Goal: Task Accomplishment & Management: Manage account settings

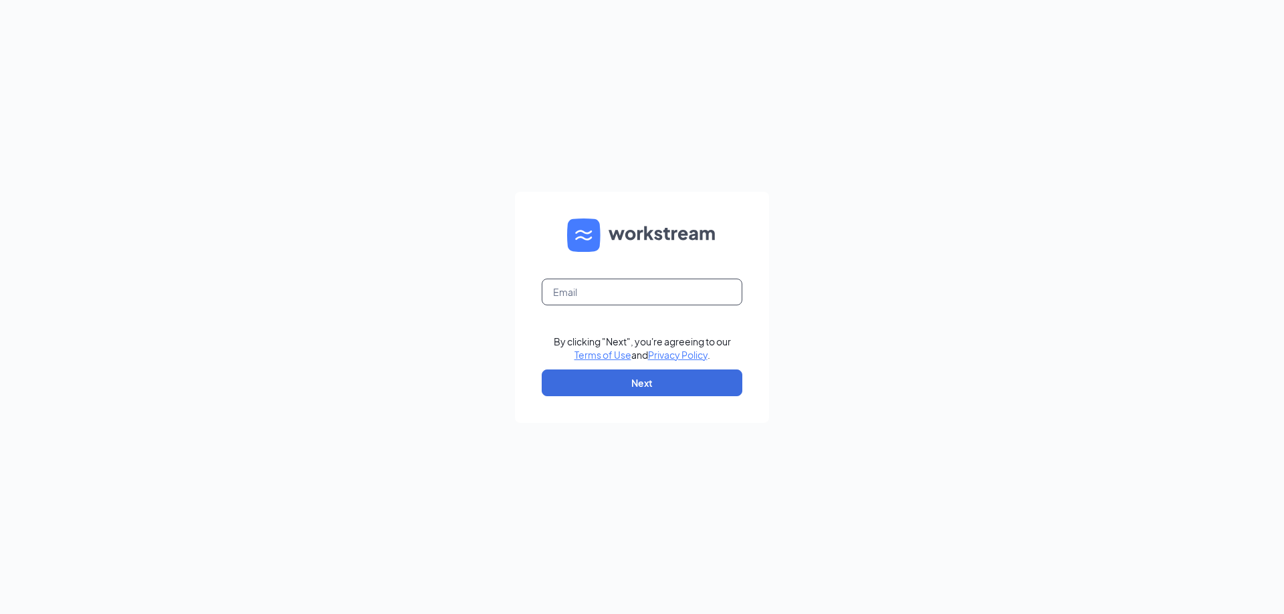
click at [584, 291] on input "text" at bounding box center [642, 292] width 201 height 27
type input "1308@hcihospitality.com"
click at [624, 392] on button "Next" at bounding box center [642, 383] width 201 height 27
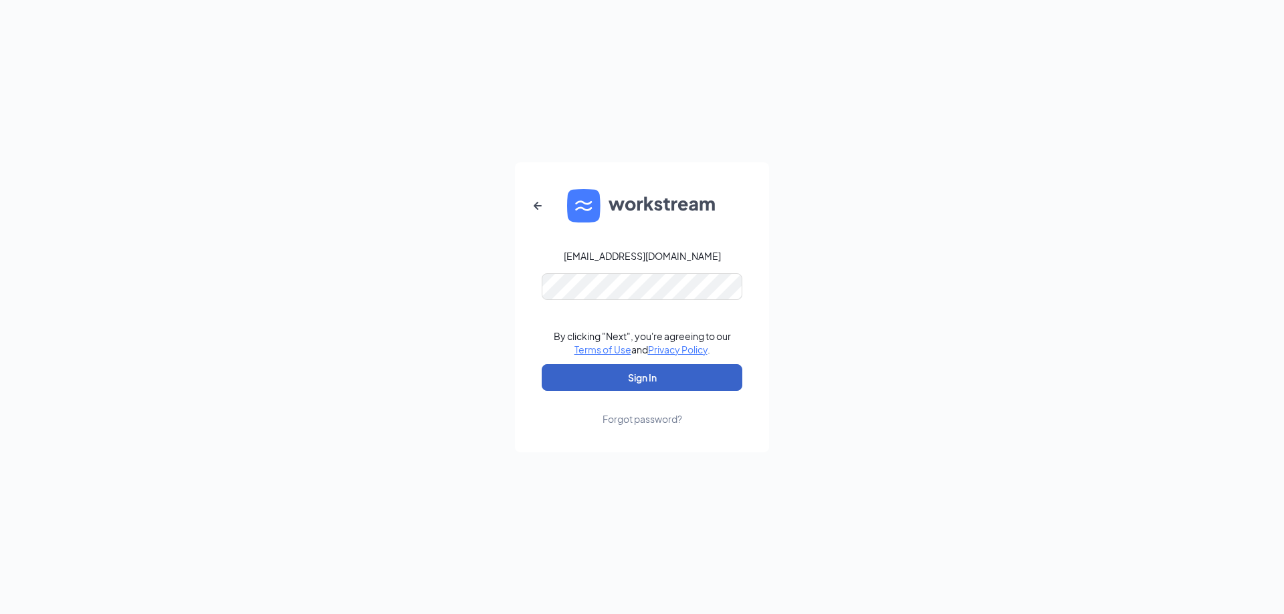
click at [673, 376] on button "Sign In" at bounding box center [642, 377] width 201 height 27
click at [518, 288] on form "1308@hcihospitality.com Credential mismatches. By clicking "Next", you're agree…" at bounding box center [642, 307] width 254 height 290
drag, startPoint x: 701, startPoint y: 259, endPoint x: 571, endPoint y: 258, distance: 130.4
drag, startPoint x: 571, startPoint y: 258, endPoint x: 592, endPoint y: 257, distance: 20.7
drag, startPoint x: 592, startPoint y: 257, endPoint x: 692, endPoint y: 247, distance: 100.8
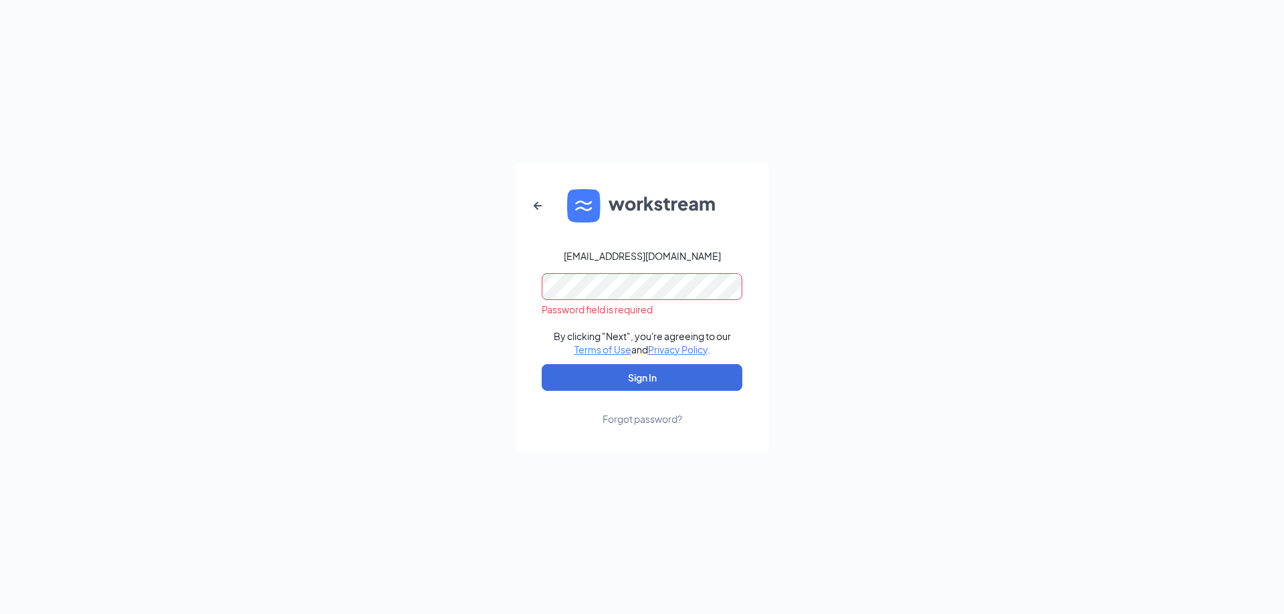
click at [691, 247] on form "1308@hcihospitality.com Password field is required By clicking "Next", you're a…" at bounding box center [642, 307] width 254 height 290
drag, startPoint x: 702, startPoint y: 258, endPoint x: 566, endPoint y: 253, distance: 136.5
click at [566, 253] on form "1308@hcihospitality.com Password field is required By clicking "Next", you're a…" at bounding box center [642, 307] width 254 height 290
copy div "1308@hcihospitality.com"
click at [628, 381] on button "Sign In" at bounding box center [642, 377] width 201 height 27
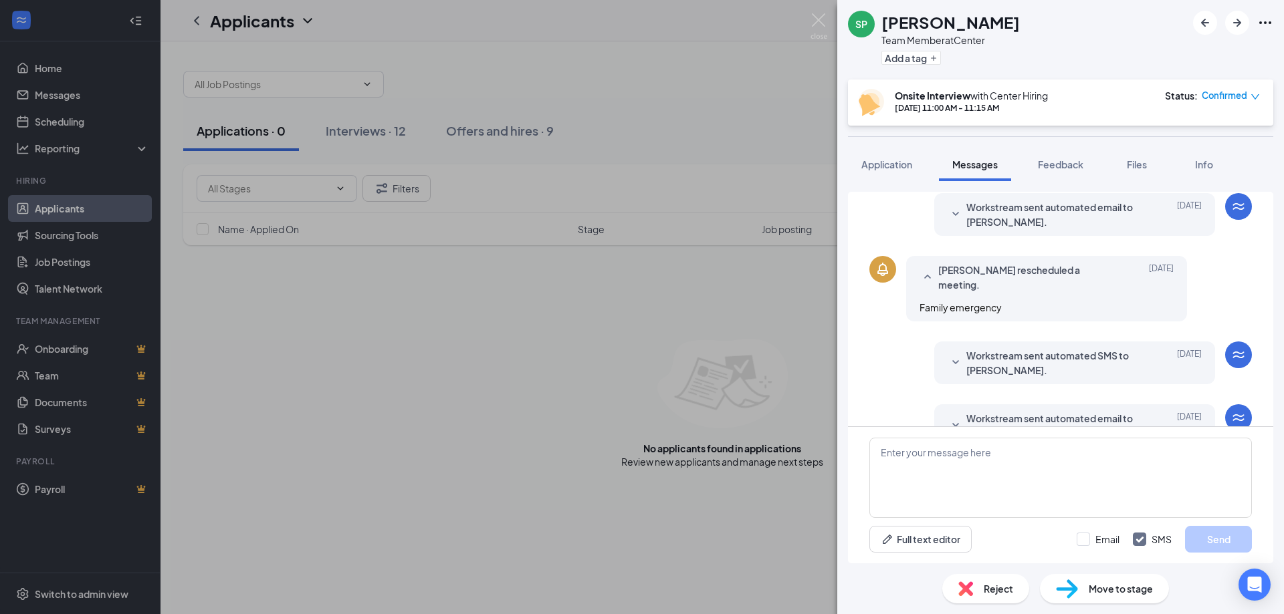
scroll to position [422, 0]
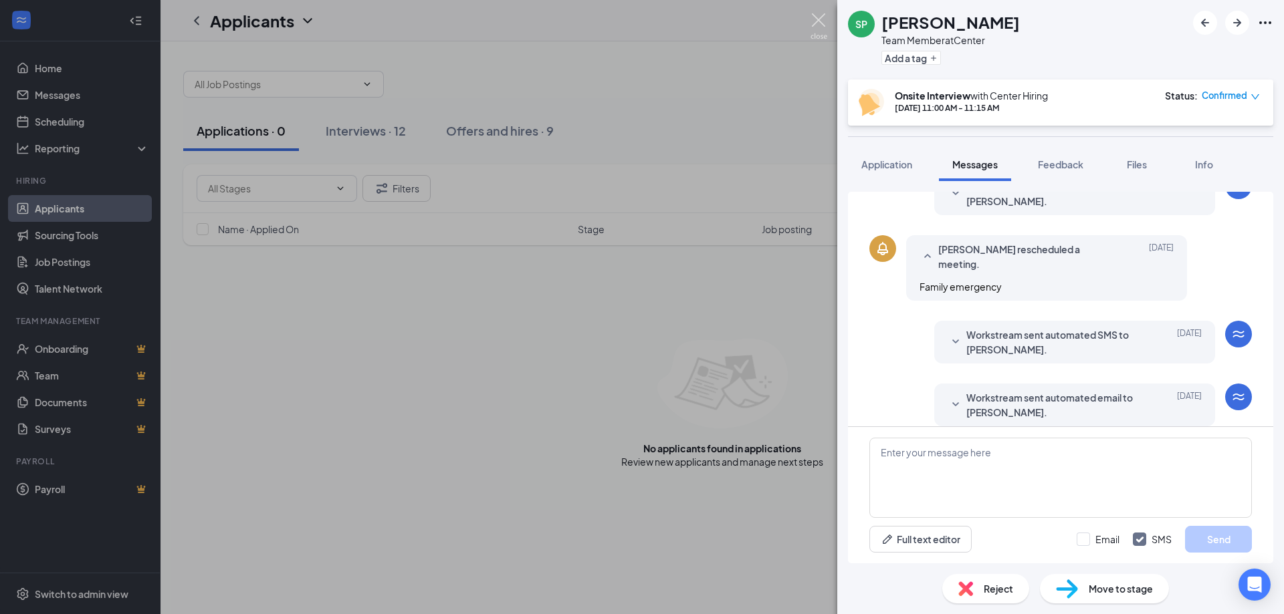
click at [814, 24] on img at bounding box center [818, 26] width 17 height 26
